Goal: Find specific page/section: Find specific page/section

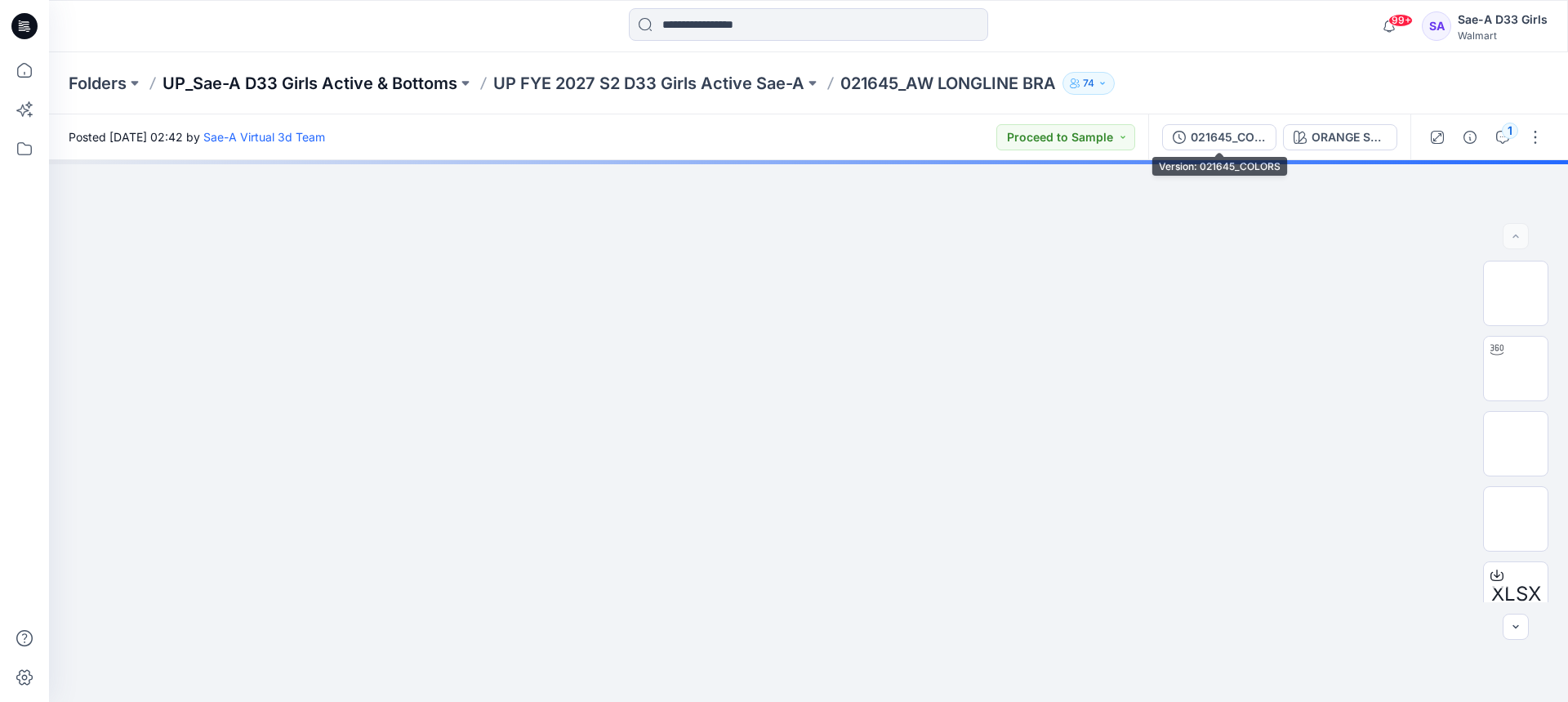
click at [404, 82] on p "UP_Sae-A D33 Girls Active & Bottoms" at bounding box center [310, 83] width 295 height 22
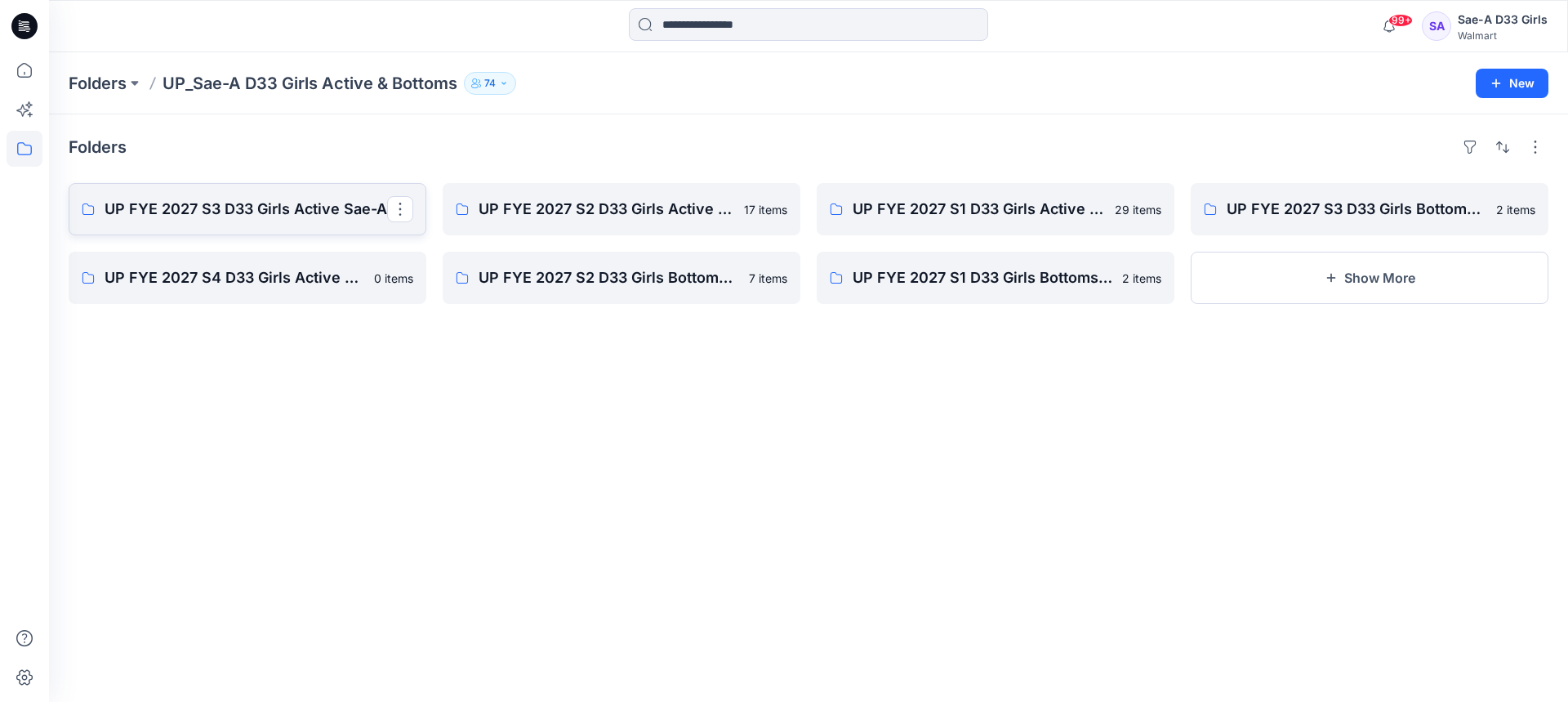
click at [261, 204] on p "UP FYE 2027 S3 D33 Girls Active Sae-A" at bounding box center [246, 209] width 283 height 22
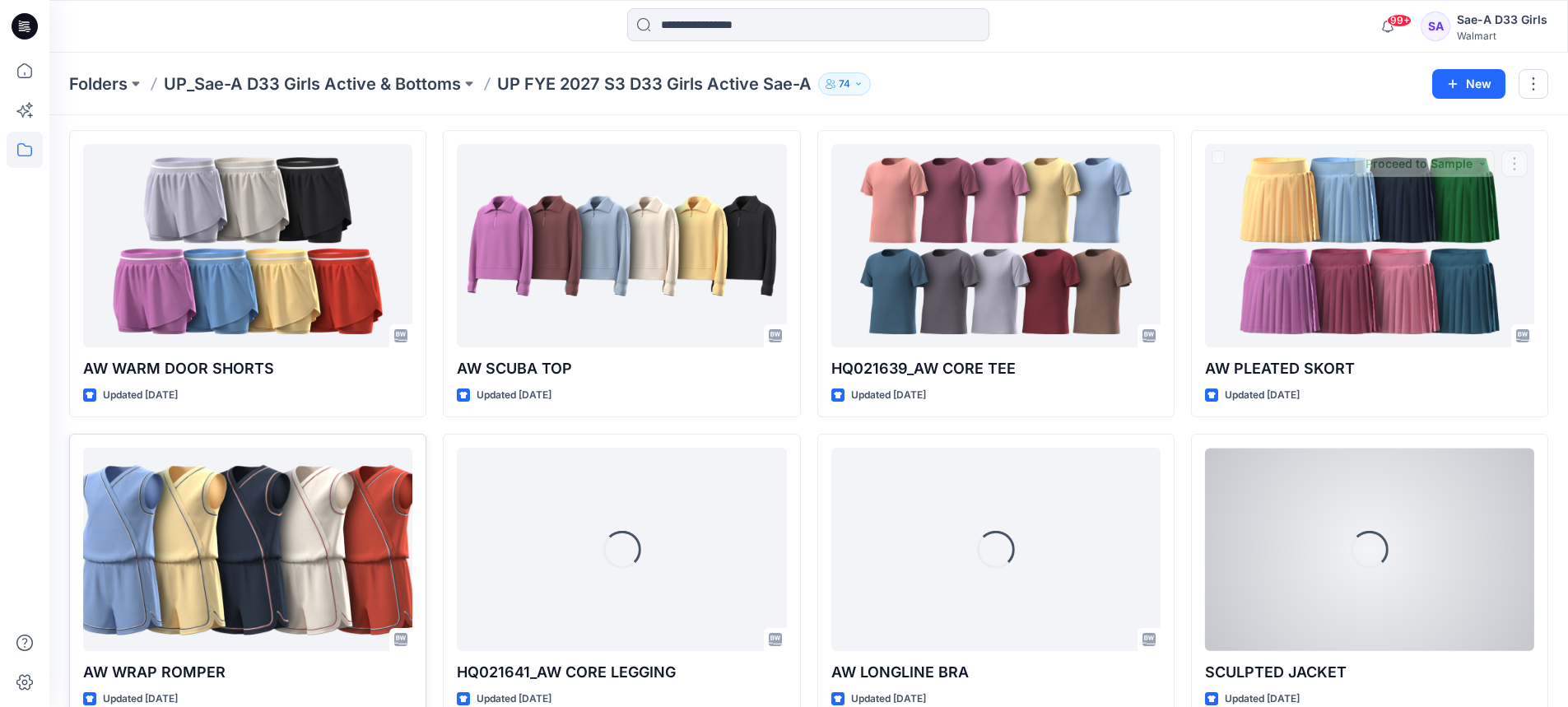
scroll to position [452, 0]
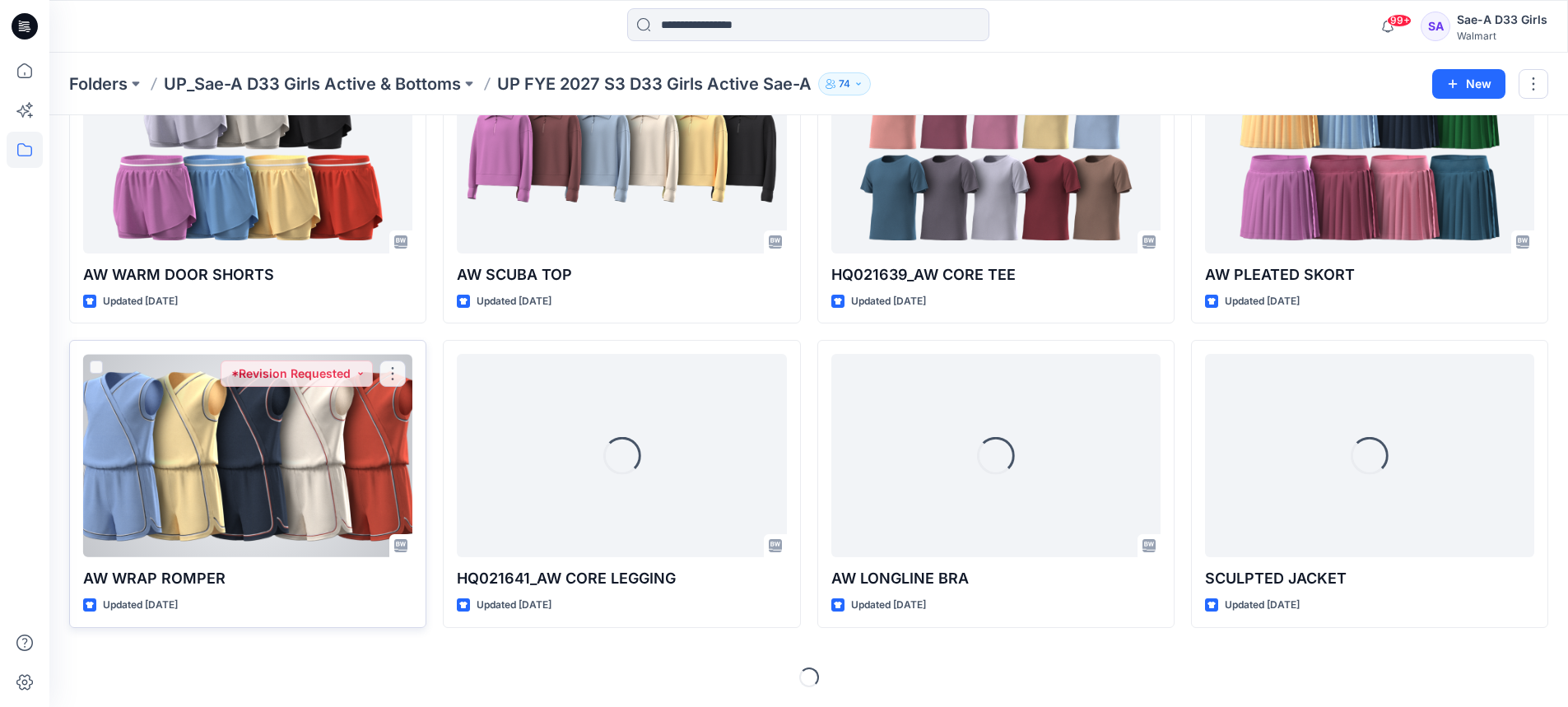
click at [293, 464] on div at bounding box center [247, 455] width 329 height 203
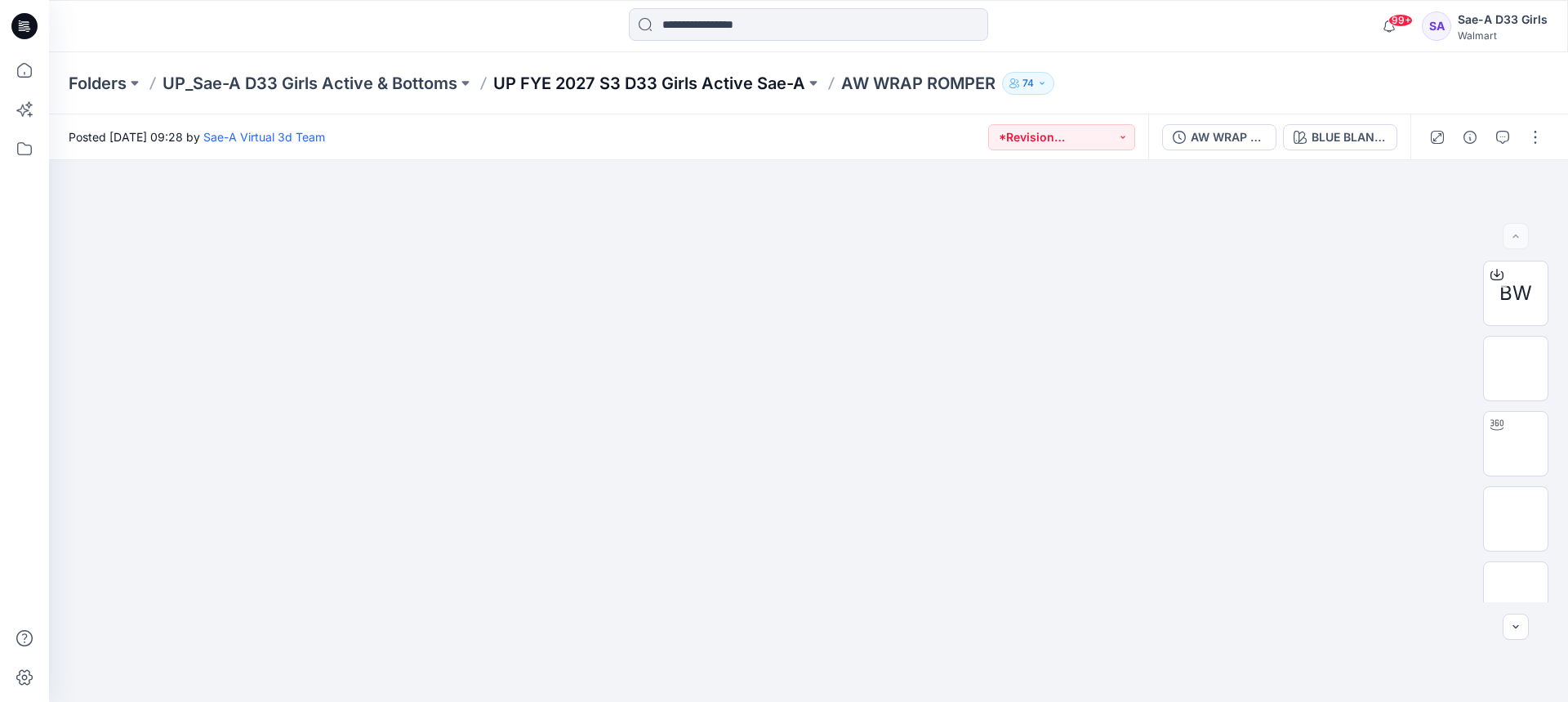
click at [763, 77] on p "UP FYE 2027 S3 D33 Girls Active Sae-A" at bounding box center [649, 83] width 312 height 22
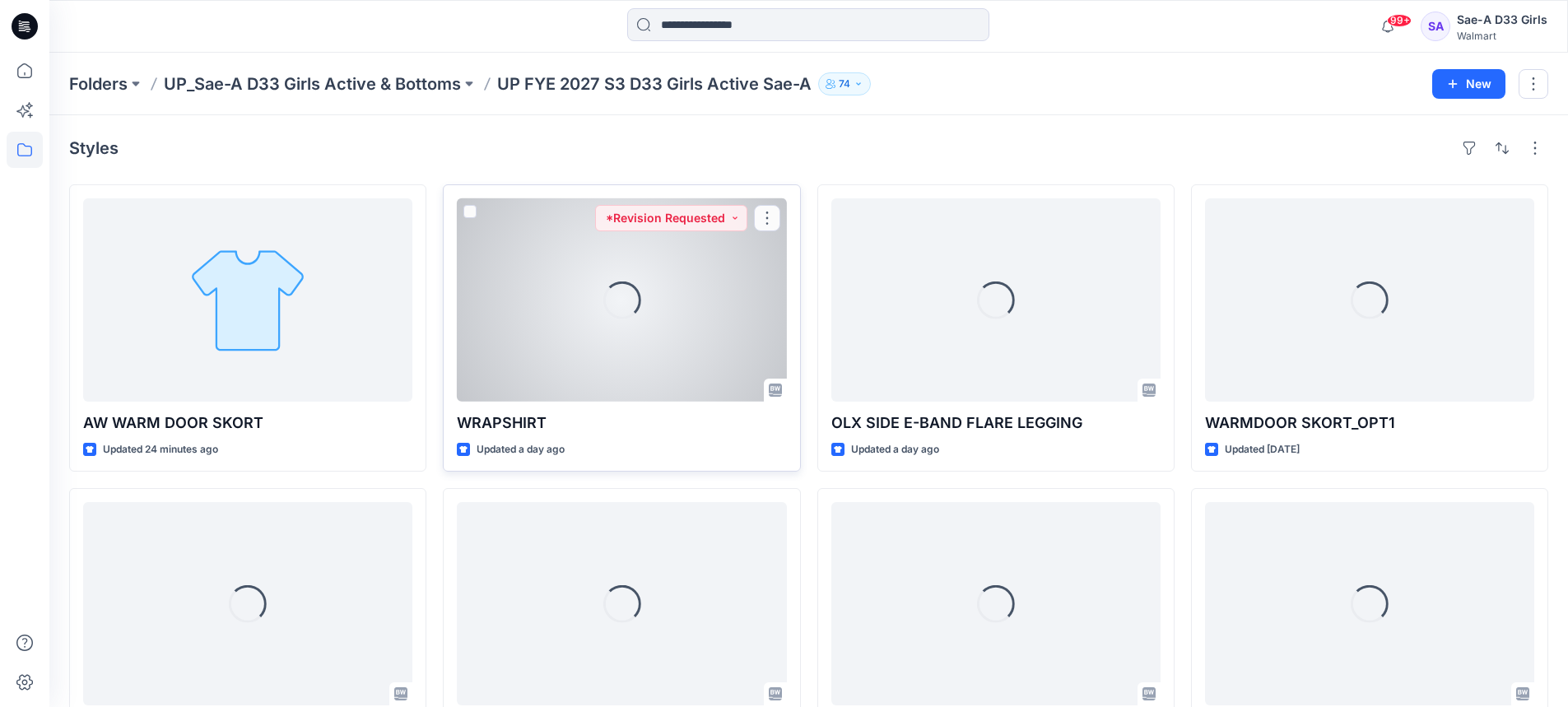
click at [545, 335] on div "Loading..." at bounding box center [621, 299] width 329 height 203
